Goal: Complete application form

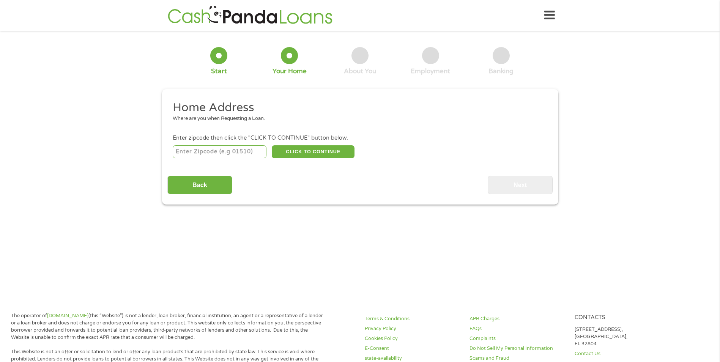
click at [244, 151] on input "number" at bounding box center [220, 151] width 94 height 13
type input "48127"
click at [321, 151] on button "CLICK TO CONTINUE" at bounding box center [313, 151] width 83 height 13
type input "48127"
type input "Dearborn Heights"
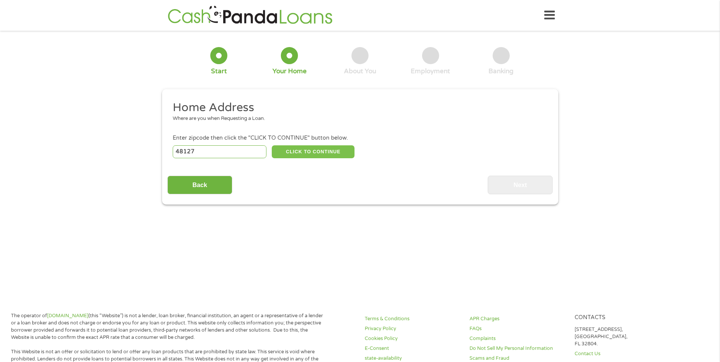
select select "Michigan"
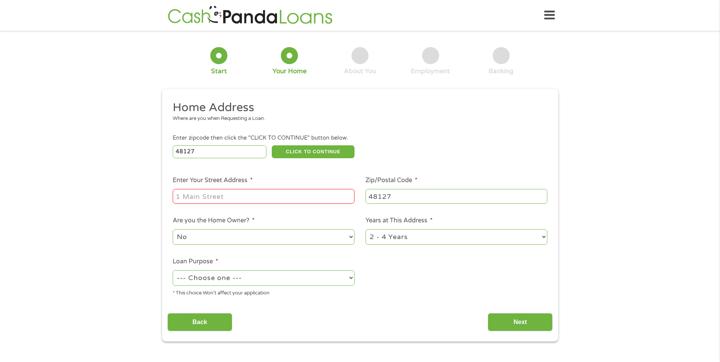
click at [209, 194] on input "Enter Your Street Address *" at bounding box center [264, 196] width 182 height 14
type input "2"
click at [290, 278] on select "--- Choose one --- Pay Bills Debt Consolidation Home Improvement Major Purchase…" at bounding box center [264, 278] width 182 height 16
click at [291, 304] on div "Home Address Where are you when Requesting a Loan. Enter zipcode then click the…" at bounding box center [359, 215] width 385 height 231
click at [546, 10] on icon at bounding box center [549, 15] width 11 height 19
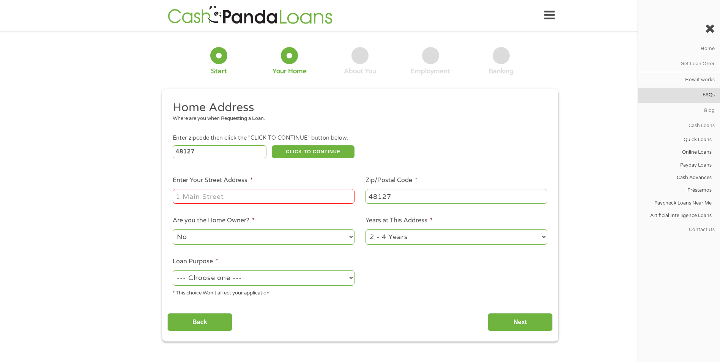
click at [711, 92] on link "FAQs" at bounding box center [679, 95] width 82 height 15
